Goal: Obtain resource: Download file/media

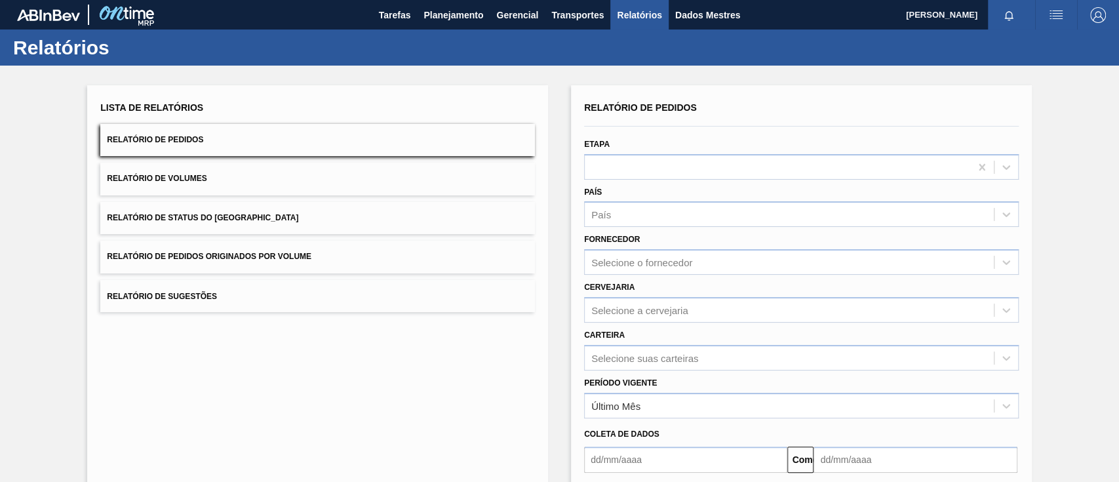
click at [235, 264] on button "Relatório de Pedidos Originados por Volume" at bounding box center [317, 257] width 435 height 32
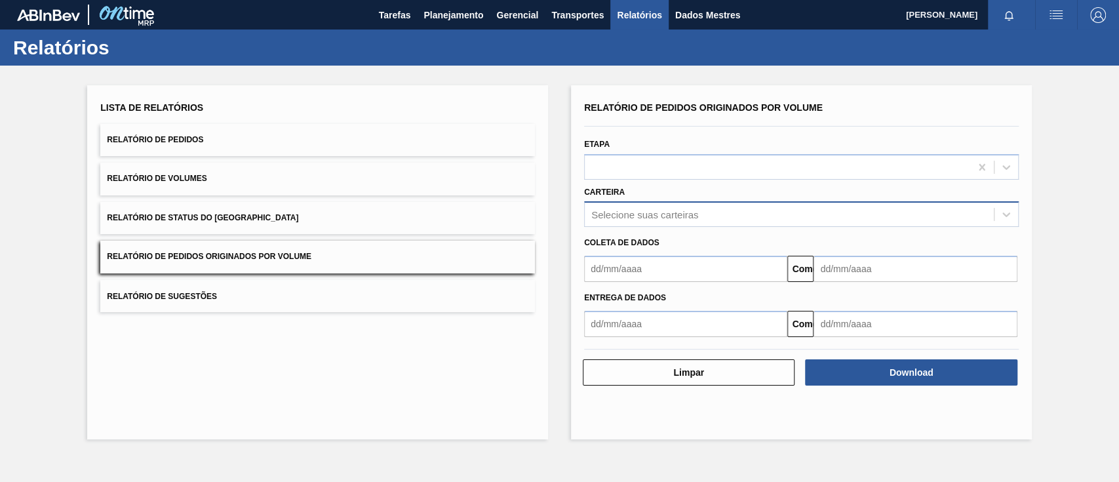
click at [703, 212] on div "Selecione suas carteiras" at bounding box center [789, 214] width 409 height 19
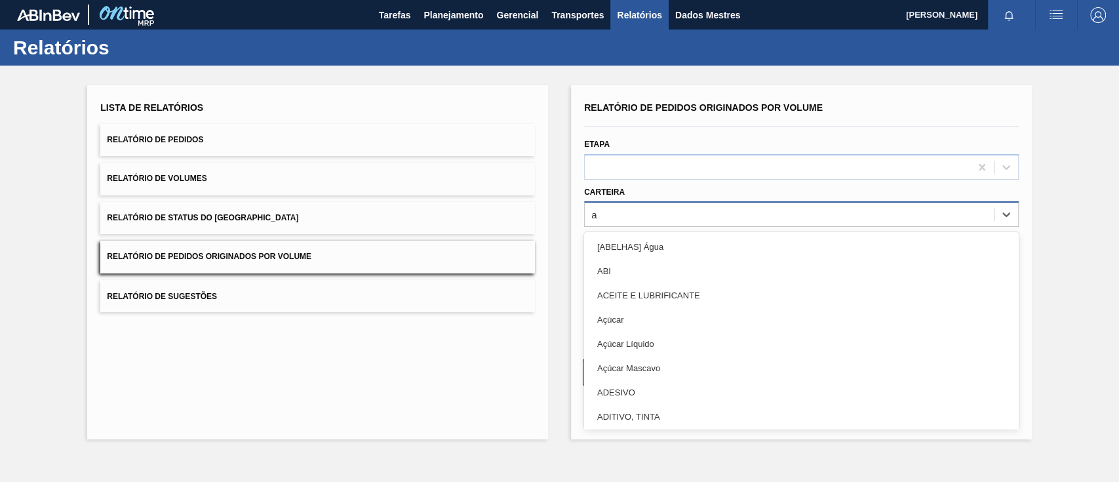
type input "aç"
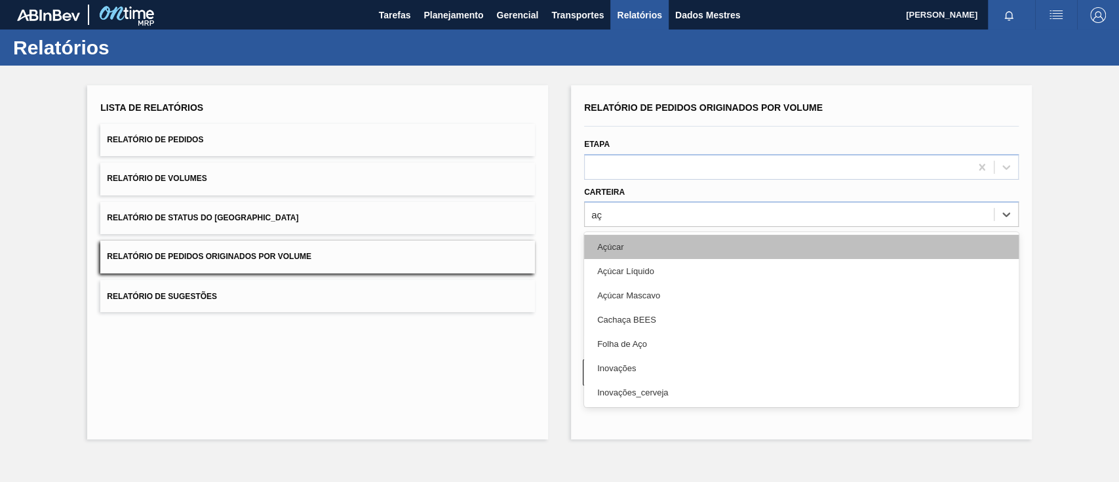
click at [682, 243] on div "Açúcar" at bounding box center [801, 247] width 435 height 24
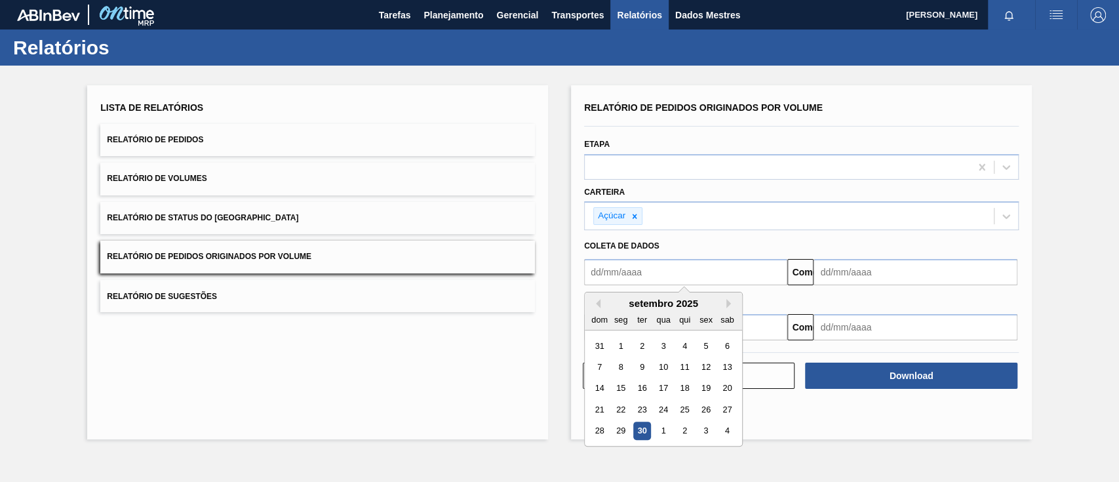
click at [667, 273] on input "text" at bounding box center [685, 272] width 203 height 26
click at [624, 348] on div "1" at bounding box center [621, 346] width 18 height 18
type input "[DATE]"
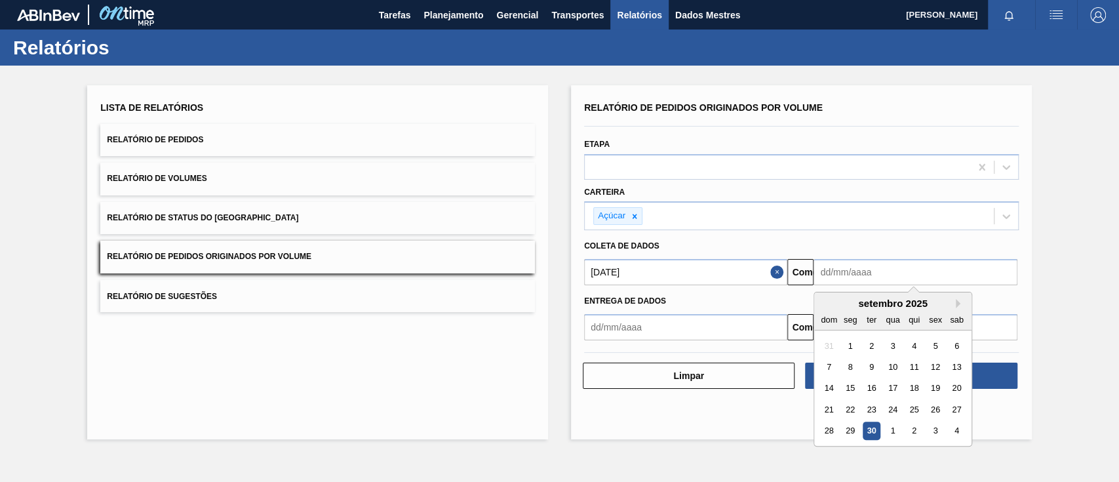
click at [878, 277] on input "text" at bounding box center [915, 272] width 203 height 26
click at [953, 431] on div "4" at bounding box center [957, 431] width 18 height 18
type input "[DATE]"
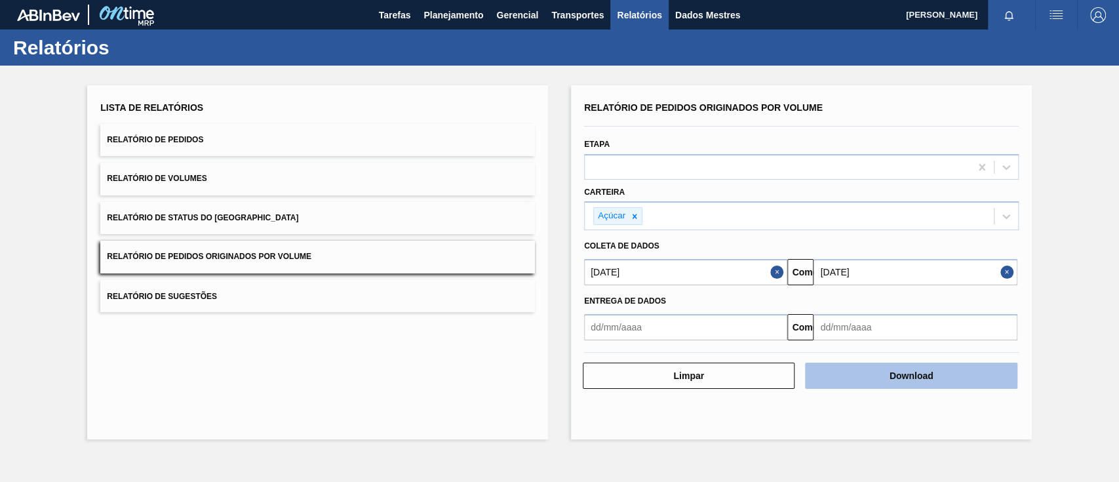
click at [946, 373] on button "Download" at bounding box center [911, 376] width 212 height 26
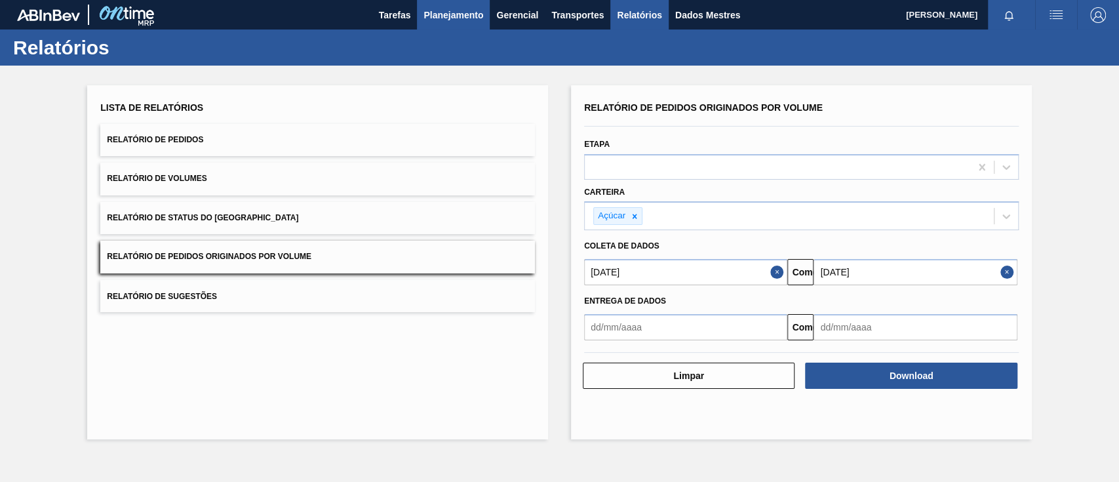
click at [461, 9] on font "Planejamento" at bounding box center [453, 15] width 60 height 16
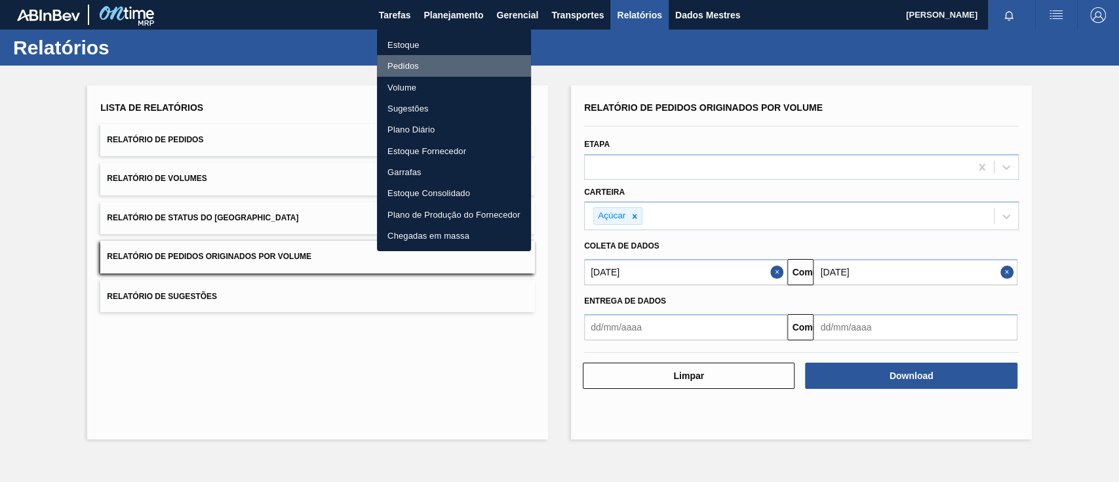
click at [420, 64] on li "Pedidos" at bounding box center [454, 65] width 154 height 21
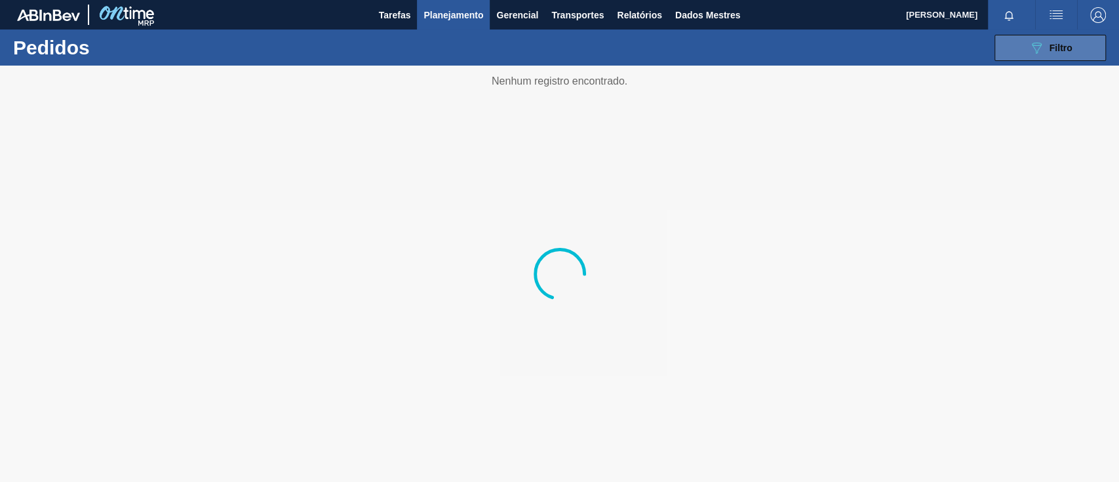
click at [1029, 46] on icon "089F7B8B-B2A5-4AFE-B5C0-19BA573D28AC" at bounding box center [1037, 48] width 16 height 16
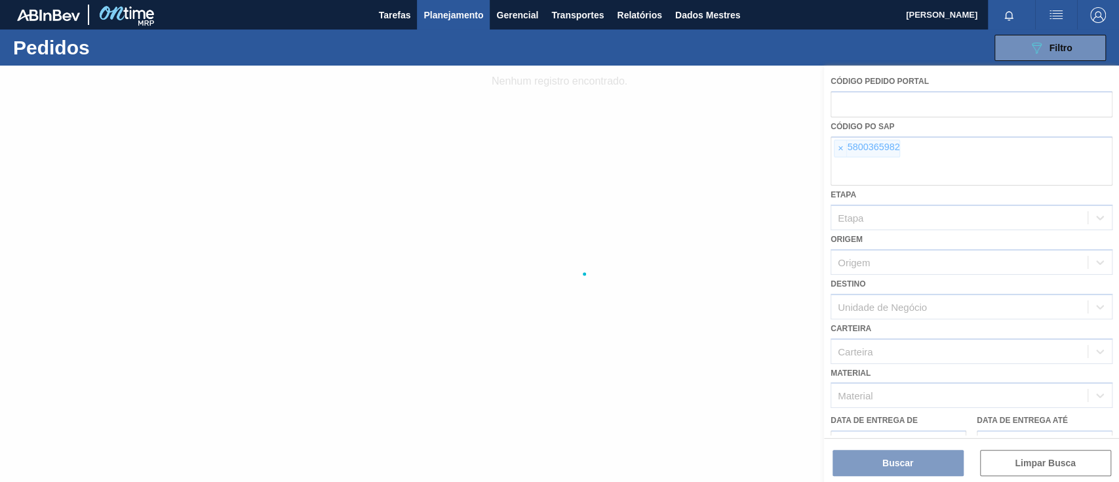
click at [841, 150] on div at bounding box center [559, 274] width 1119 height 416
click at [839, 147] on div at bounding box center [559, 274] width 1119 height 416
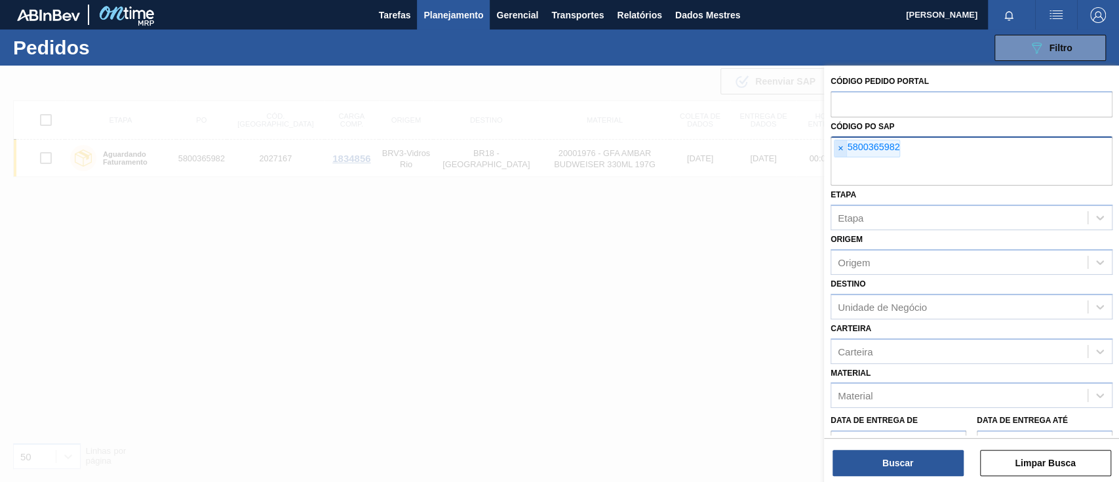
click at [844, 153] on span "×" at bounding box center [840, 148] width 12 height 17
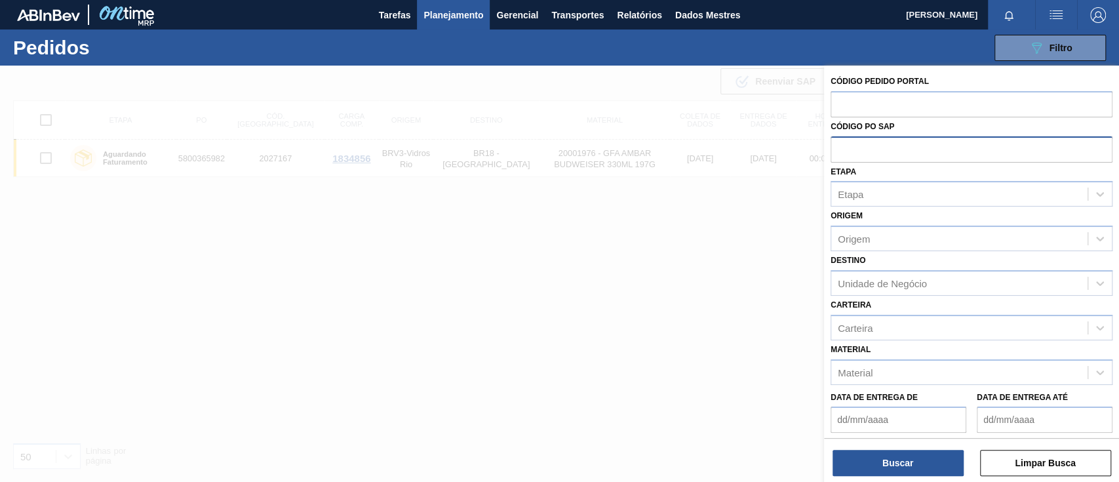
paste input "5800373397"
click at [859, 147] on input "5800373397" at bounding box center [972, 148] width 282 height 25
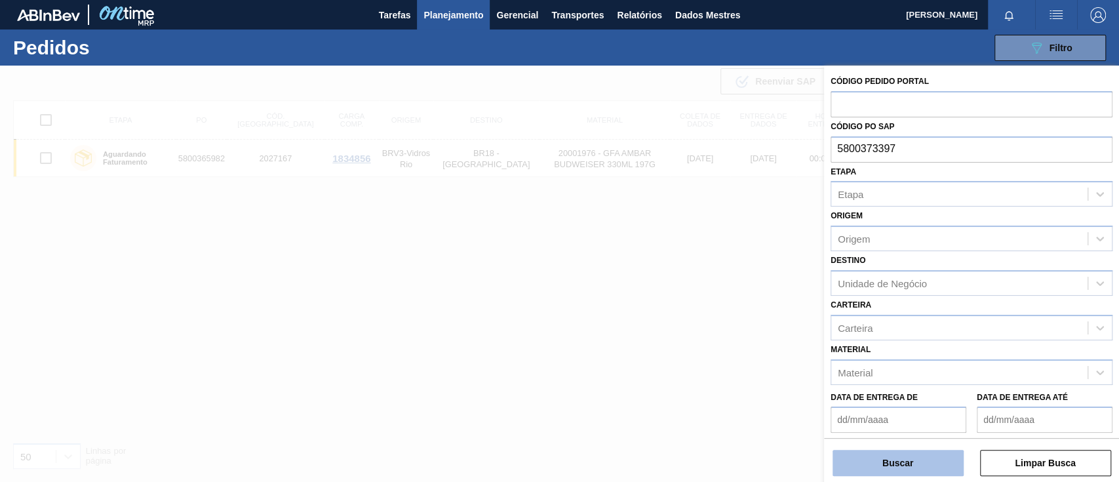
type input "5800373397"
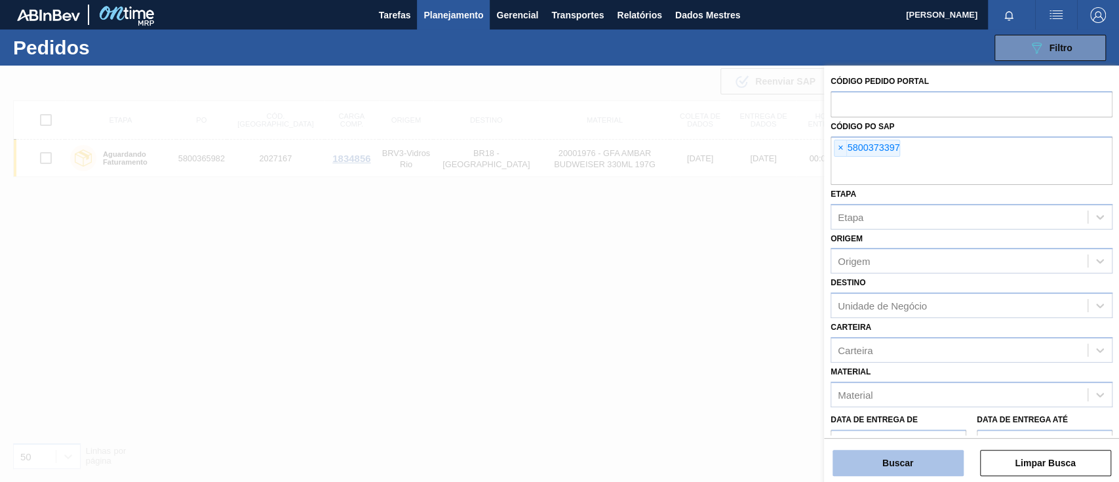
click at [912, 464] on font "Buscar" at bounding box center [897, 463] width 31 height 10
